Goal: Information Seeking & Learning: Learn about a topic

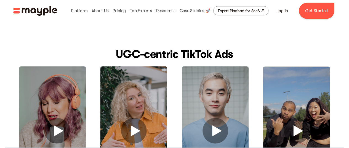
scroll to position [248, 0]
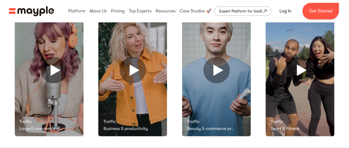
click at [51, 73] on img at bounding box center [49, 70] width 69 height 133
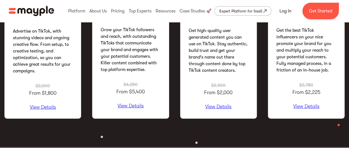
scroll to position [738, 0]
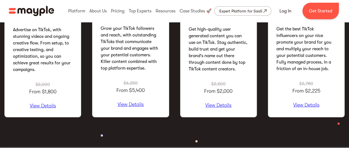
click at [313, 105] on p "View Details" at bounding box center [306, 105] width 60 height 6
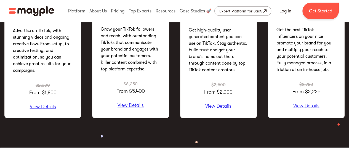
scroll to position [755, 0]
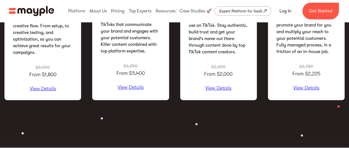
click at [221, 86] on p "View Details" at bounding box center [219, 88] width 60 height 6
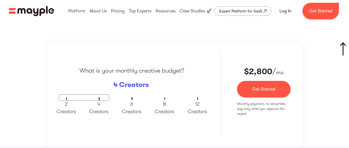
scroll to position [920, 0]
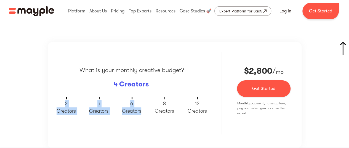
click at [132, 96] on div "What is your monthly creative budget? 4 Creators 2 Creators 4 Creators 6 Creato…" at bounding box center [132, 93] width 146 height 83
click at [113, 120] on div "What is your monthly creative budget? 4 Creators 2 Creators 4 Creators 6 Creato…" at bounding box center [132, 93] width 146 height 83
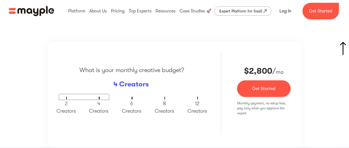
click at [129, 111] on span "6 Creators" at bounding box center [131, 107] width 19 height 13
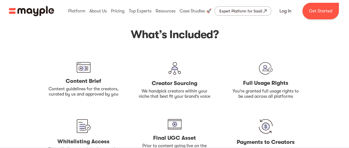
scroll to position [1086, 0]
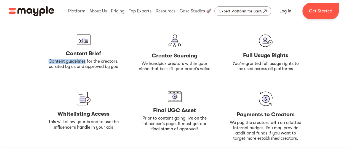
drag, startPoint x: 44, startPoint y: 59, endPoint x: 85, endPoint y: 61, distance: 41.1
click at [85, 61] on div "What is your monthly creative budget? 4 Creators 2 Creators 4 Creators 6 Creato…" at bounding box center [174, 8] width 340 height 265
copy p "Content guidelines"
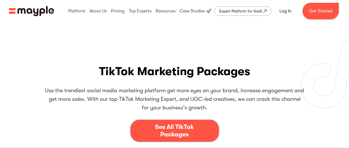
scroll to position [0, 0]
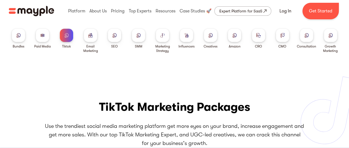
click at [90, 36] on img at bounding box center [90, 35] width 4 height 4
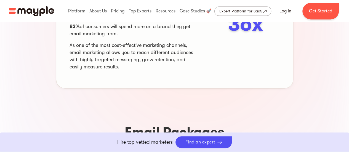
scroll to position [358, 0]
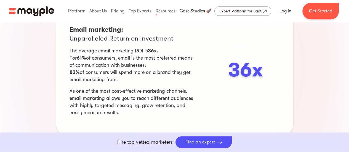
click at [196, 12] on link at bounding box center [195, 11] width 35 height 18
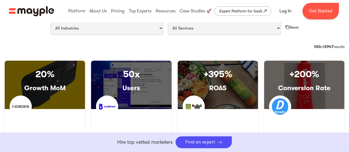
scroll to position [250, 0]
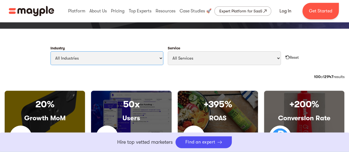
click at [114, 53] on select "All Industries Travel & Leisure Nonprofit & Government Automotive & Transportat…" at bounding box center [106, 58] width 113 height 14
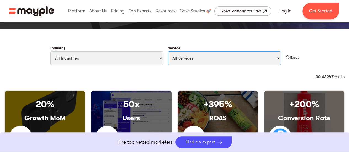
click at [198, 54] on select "All Services Paid Ads Email Marketing SEO CRO Social Media Management Marketing…" at bounding box center [224, 58] width 113 height 14
select select "Social Media Management"
click at [168, 51] on select "All Services Paid Ads Email Marketing SEO CRO Social Media Management Marketing…" at bounding box center [224, 58] width 113 height 14
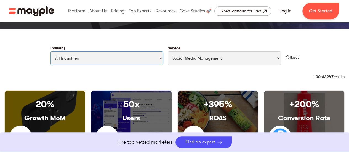
click at [144, 62] on select "All Industries Travel & Leisure Nonprofit & Government Automotive & Transportat…" at bounding box center [106, 58] width 113 height 14
click at [291, 58] on div "Reset" at bounding box center [294, 58] width 9 height 6
click at [287, 54] on div "Reset" at bounding box center [292, 55] width 14 height 9
click at [286, 56] on img "Filter Cases Form" at bounding box center [287, 57] width 4 height 4
click at [195, 74] on div "Industry All Industries Travel & Leisure Nonprofit & Government Automotive & Tr…" at bounding box center [174, 58] width 349 height 32
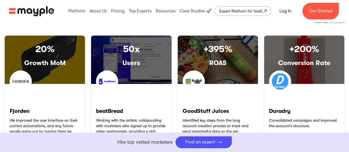
scroll to position [223, 0]
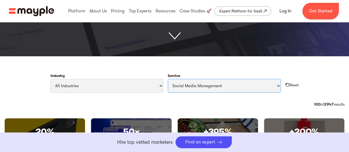
click at [187, 84] on select "All Services Paid Ads Email Marketing SEO CRO Social Media Management Marketing…" at bounding box center [224, 86] width 113 height 14
click at [168, 79] on select "All Services Paid Ads Email Marketing SEO CRO Social Media Management Marketing…" at bounding box center [224, 86] width 113 height 14
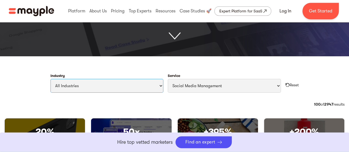
click at [134, 85] on select "All Industries Travel & Leisure Nonprofit & Government Automotive & Transportat…" at bounding box center [106, 86] width 113 height 14
select select "Health & Wellness"
click at [50, 79] on select "All Industries Travel & Leisure Nonprofit & Government Automotive & Transportat…" at bounding box center [106, 86] width 113 height 14
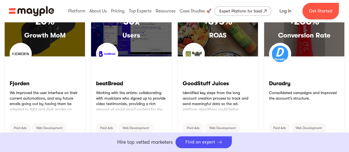
scroll to position [250, 0]
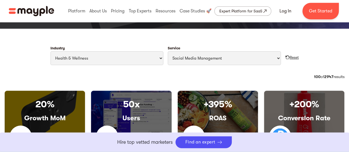
click at [290, 57] on div "Reset" at bounding box center [294, 58] width 9 height 6
click at [293, 57] on div "Reset" at bounding box center [294, 58] width 9 height 6
click at [206, 144] on div "Find an expert" at bounding box center [200, 142] width 30 height 5
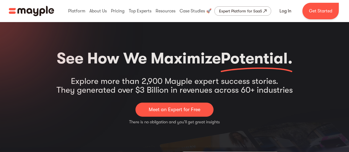
select select "Health & Wellness"
select select "Social Media Management"
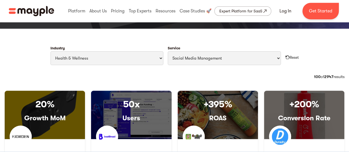
click at [127, 70] on div "Industry All Industries Travel & Leisure Nonprofit & Government Automotive & Tr…" at bounding box center [174, 58] width 349 height 32
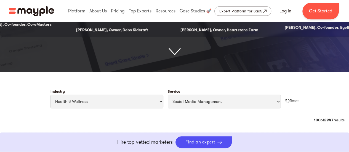
scroll to position [112, 0]
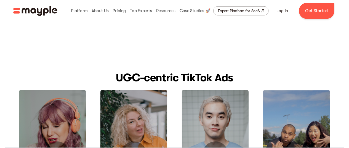
scroll to position [221, 0]
